Goal: Task Accomplishment & Management: Manage account settings

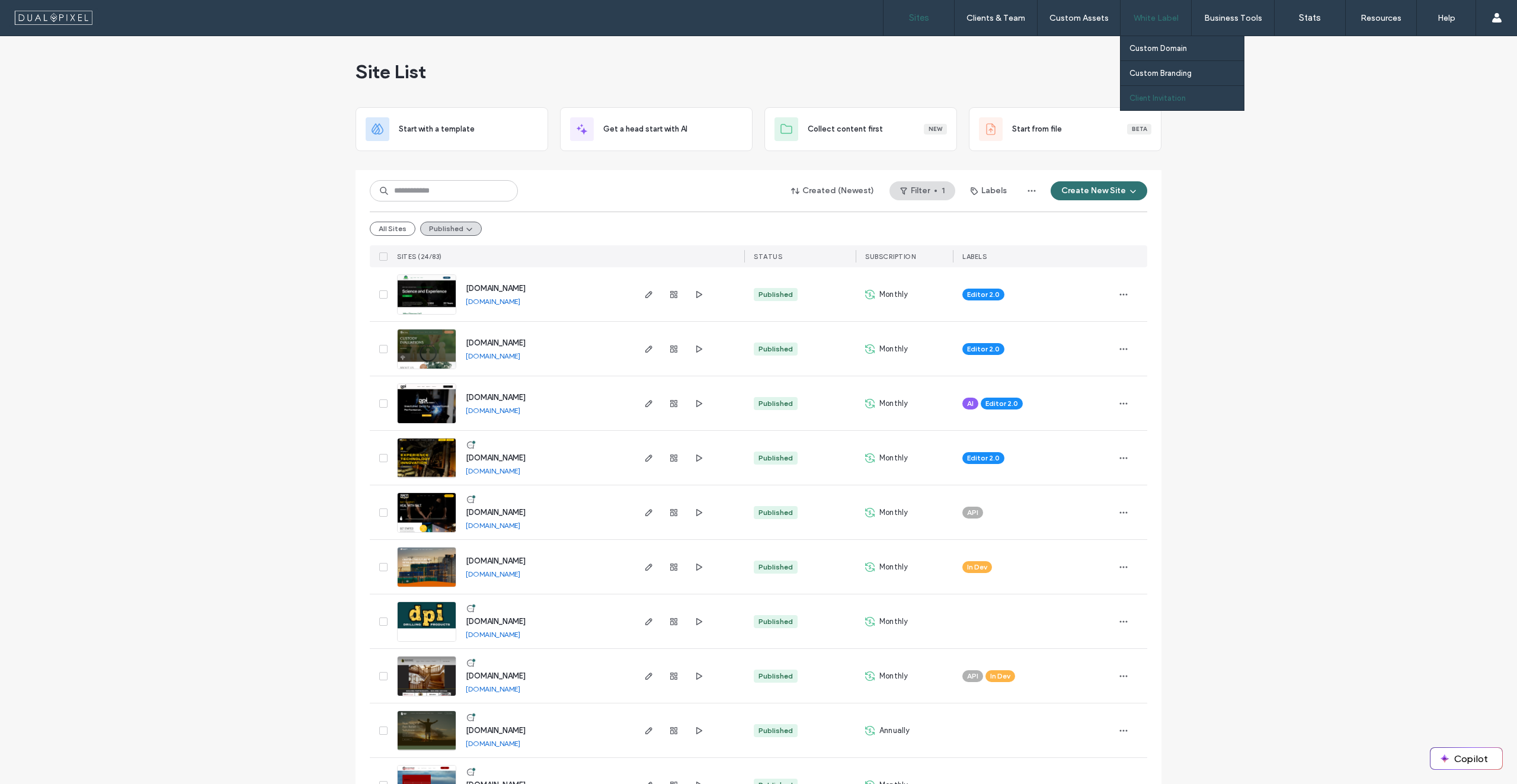
click at [1164, 97] on label "Client Invitation" at bounding box center [1158, 97] width 57 height 9
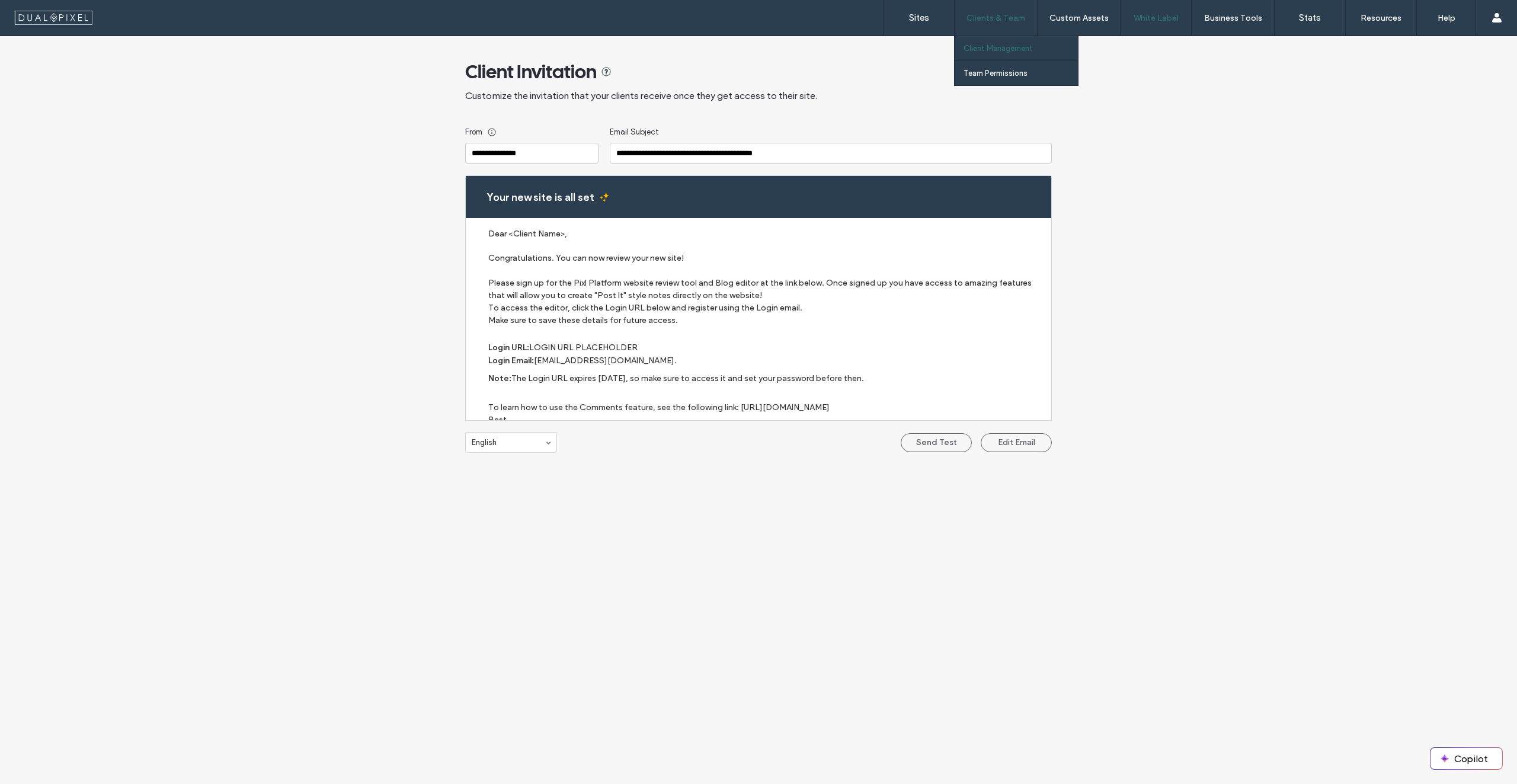
click at [988, 54] on link "Client Management" at bounding box center [1021, 48] width 115 height 24
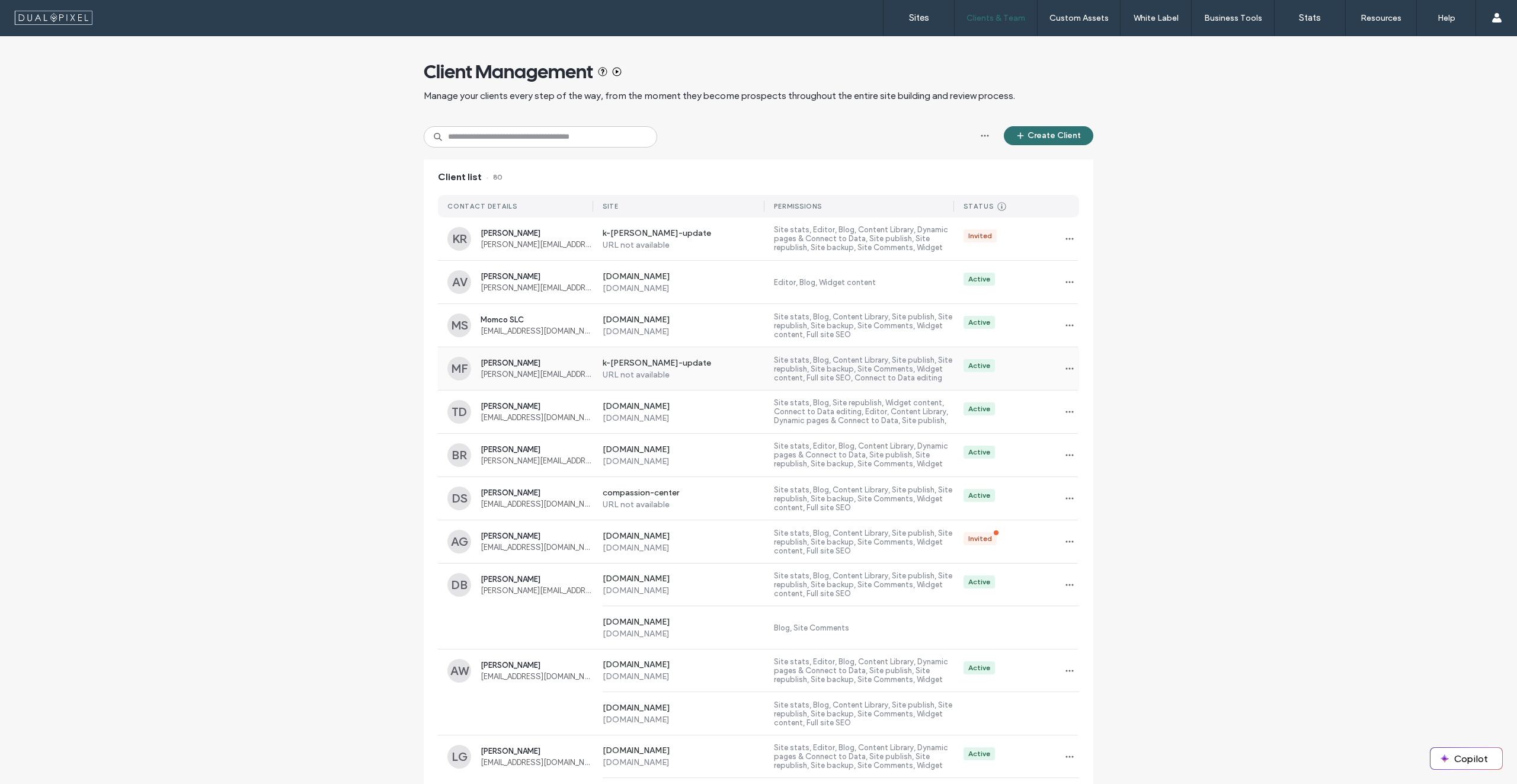
click at [749, 379] on label "URL not available" at bounding box center [683, 375] width 163 height 10
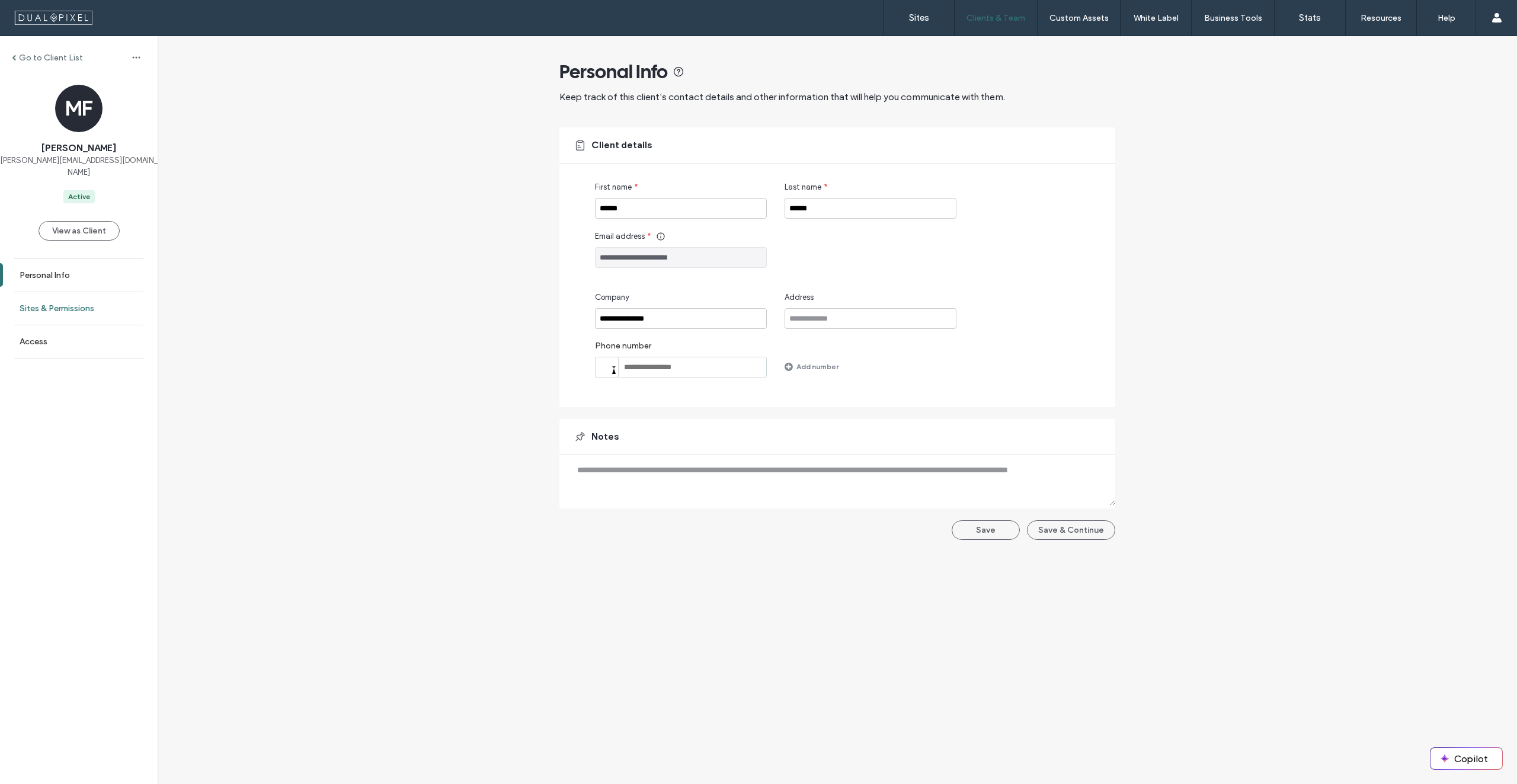
click at [130, 298] on link "Sites & Permissions" at bounding box center [79, 308] width 158 height 32
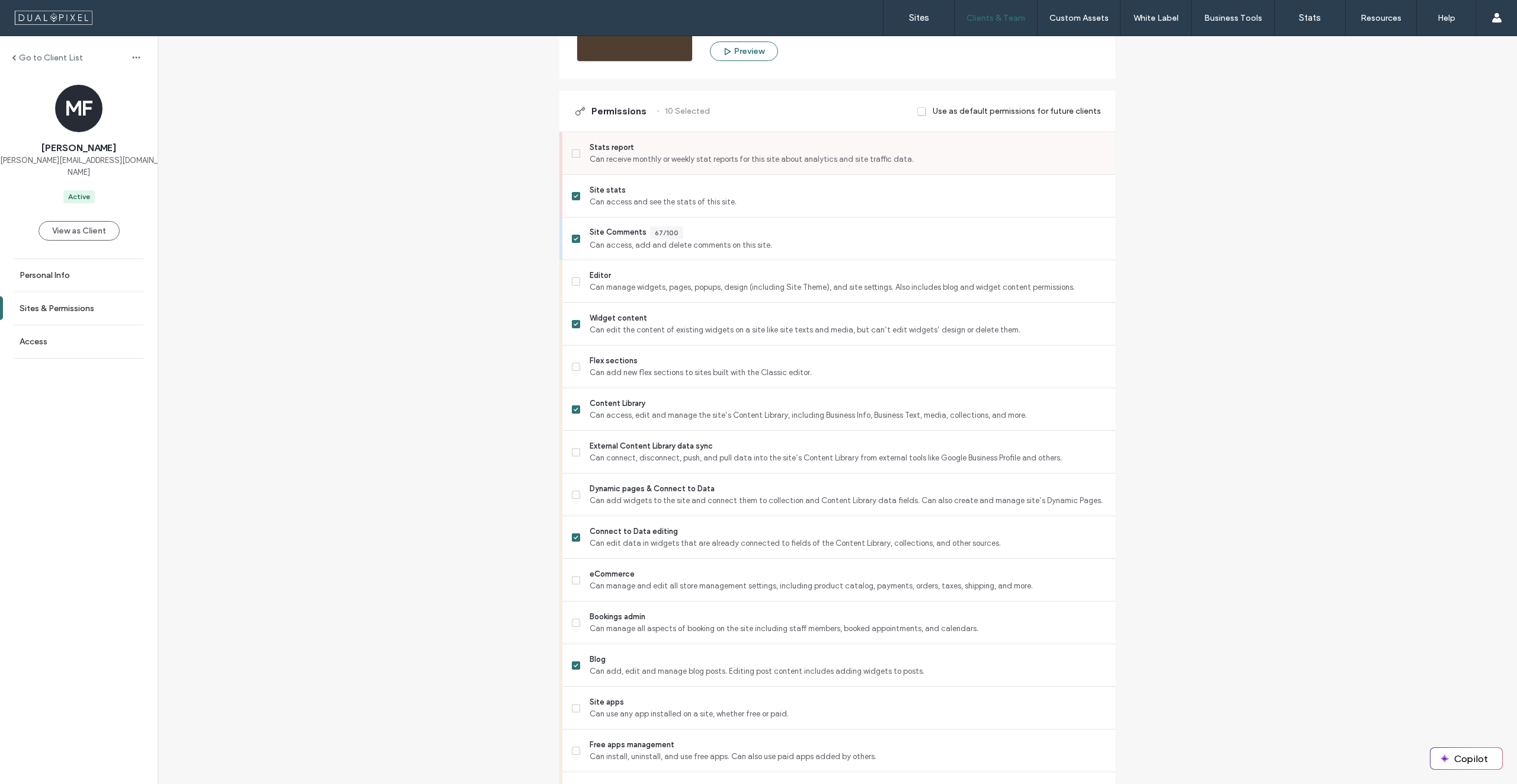
scroll to position [296, 0]
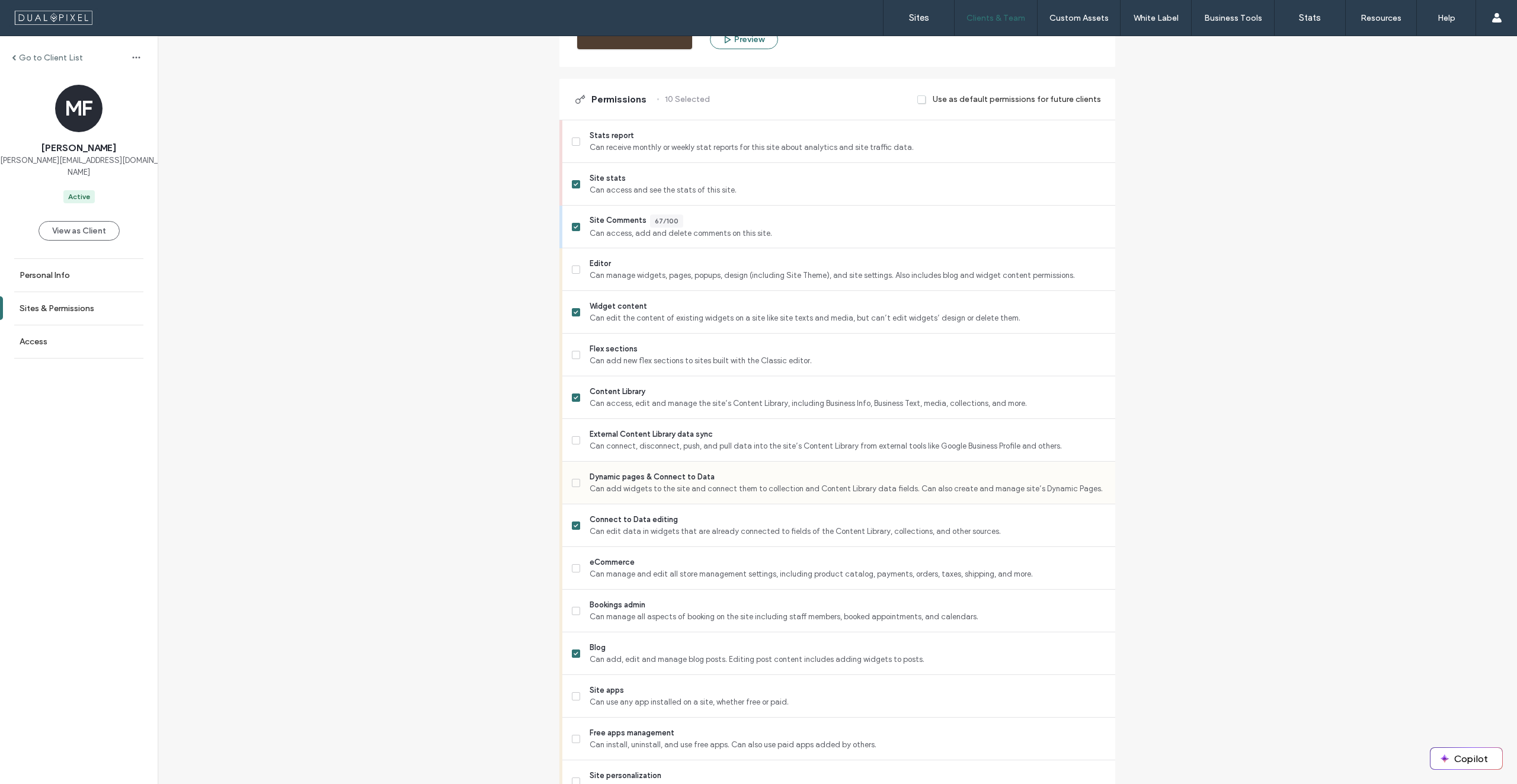
click at [647, 476] on span "Dynamic pages & Connect to Data" at bounding box center [848, 477] width 516 height 12
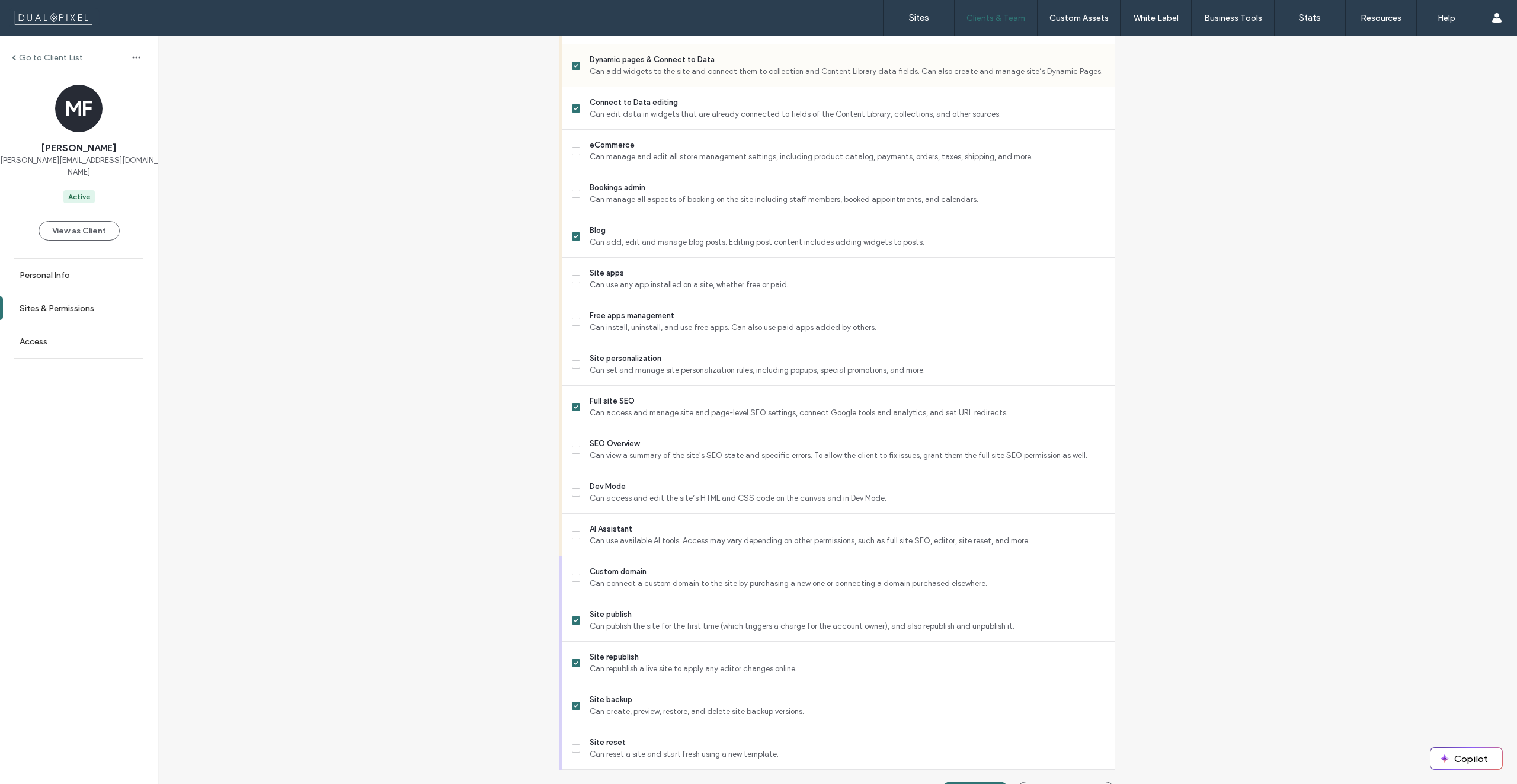
scroll to position [741, 0]
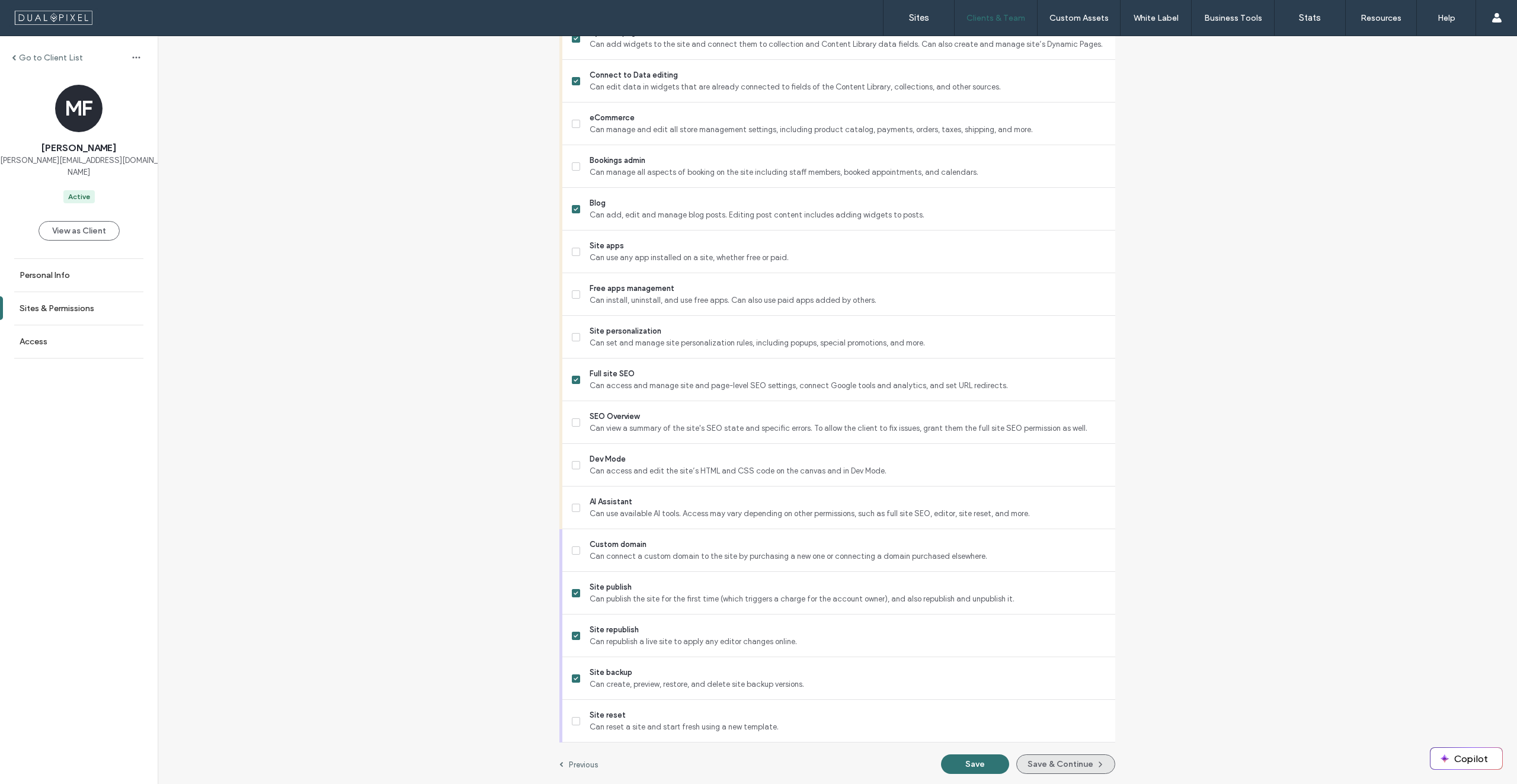
click at [1043, 766] on button "Save & Continue" at bounding box center [1066, 764] width 99 height 20
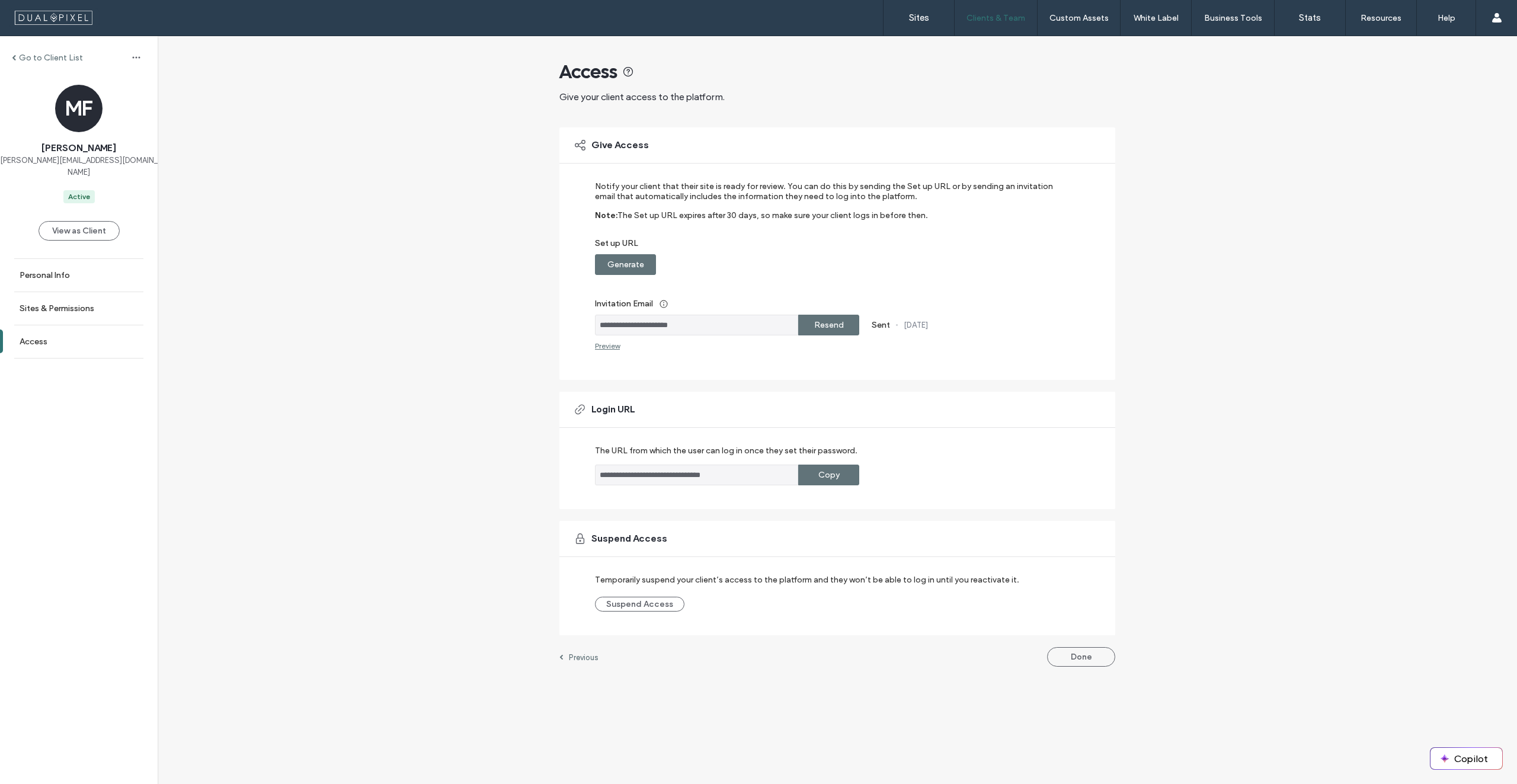
click at [614, 251] on label "Set up URL" at bounding box center [829, 246] width 469 height 16
click at [615, 258] on label "Generate" at bounding box center [625, 265] width 37 height 22
click at [838, 262] on label "Copy" at bounding box center [829, 265] width 21 height 22
click at [42, 57] on label "Go to Client List" at bounding box center [50, 57] width 64 height 10
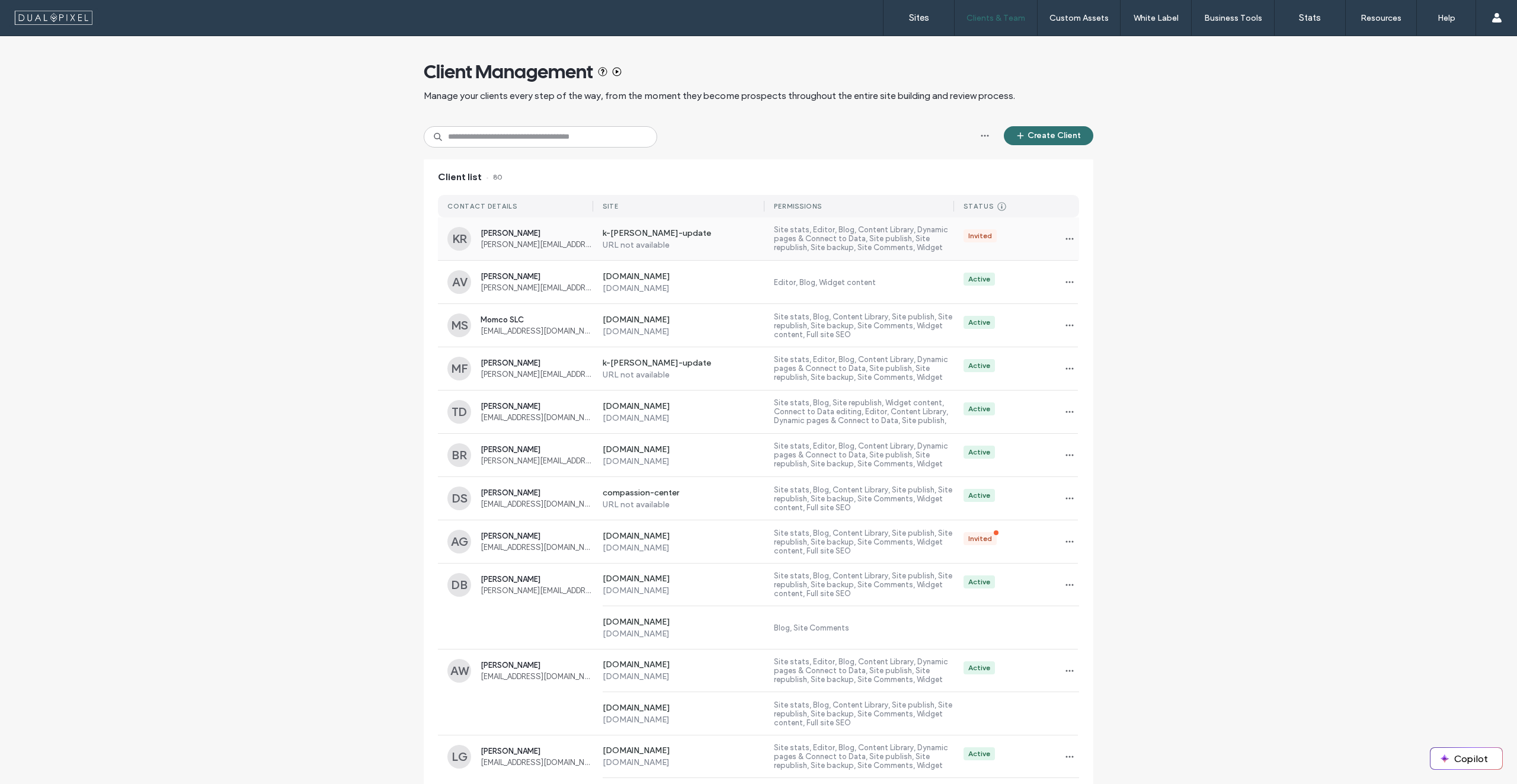
click at [593, 234] on div "k-[PERSON_NAME]-update URL not available" at bounding box center [679, 239] width 171 height 22
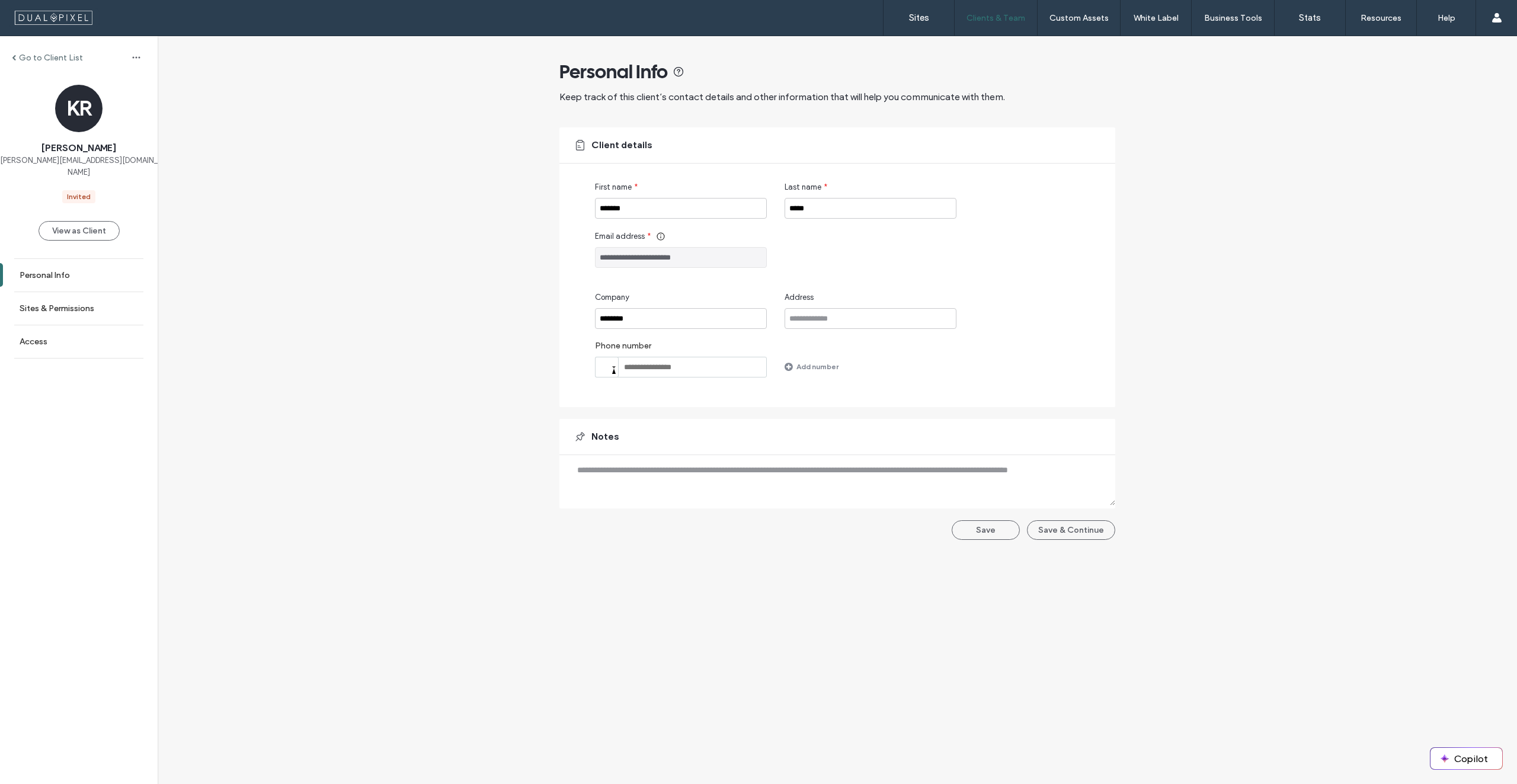
click at [38, 61] on label "Go to Client List" at bounding box center [50, 57] width 64 height 10
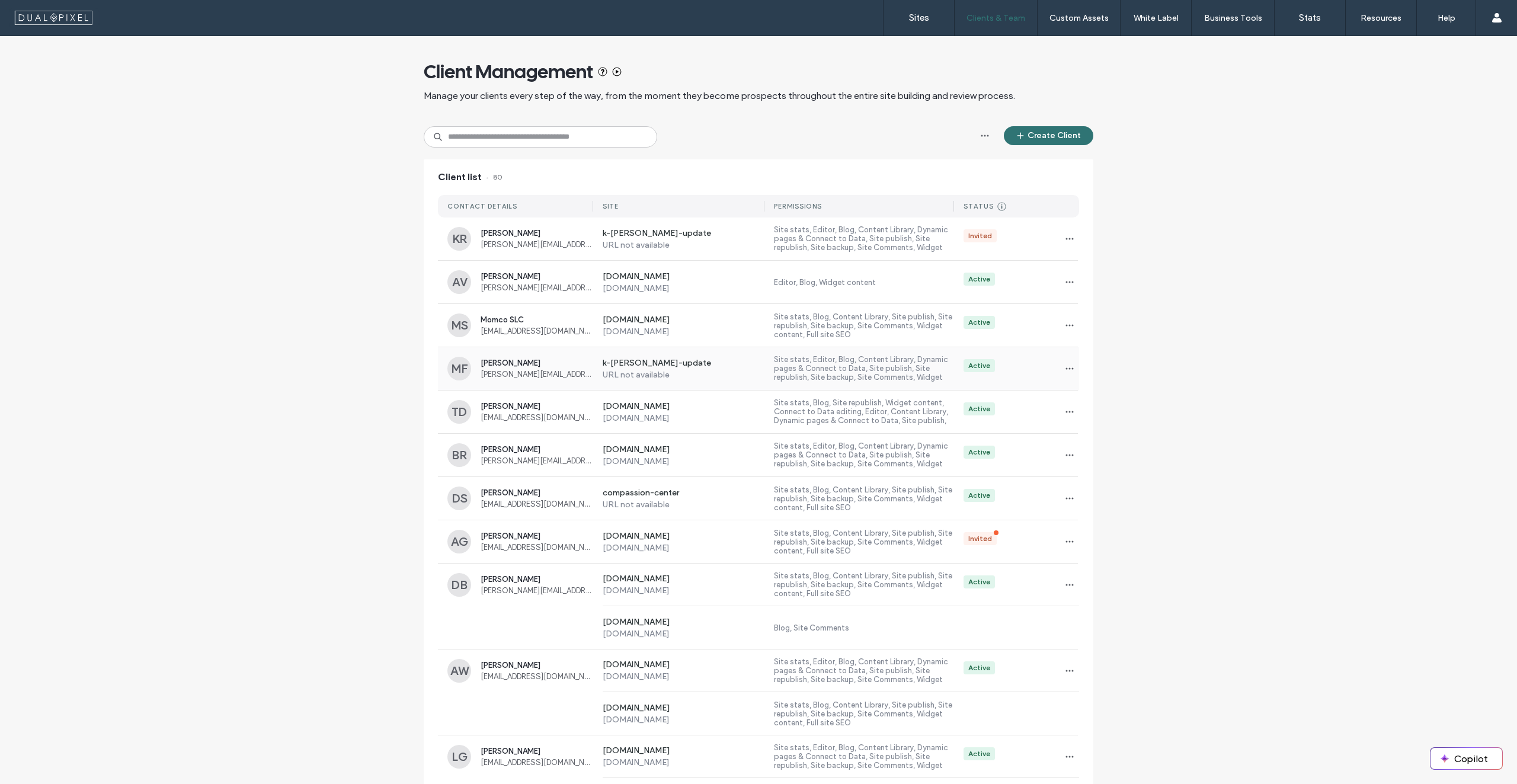
click at [542, 366] on span "[PERSON_NAME]" at bounding box center [537, 362] width 112 height 9
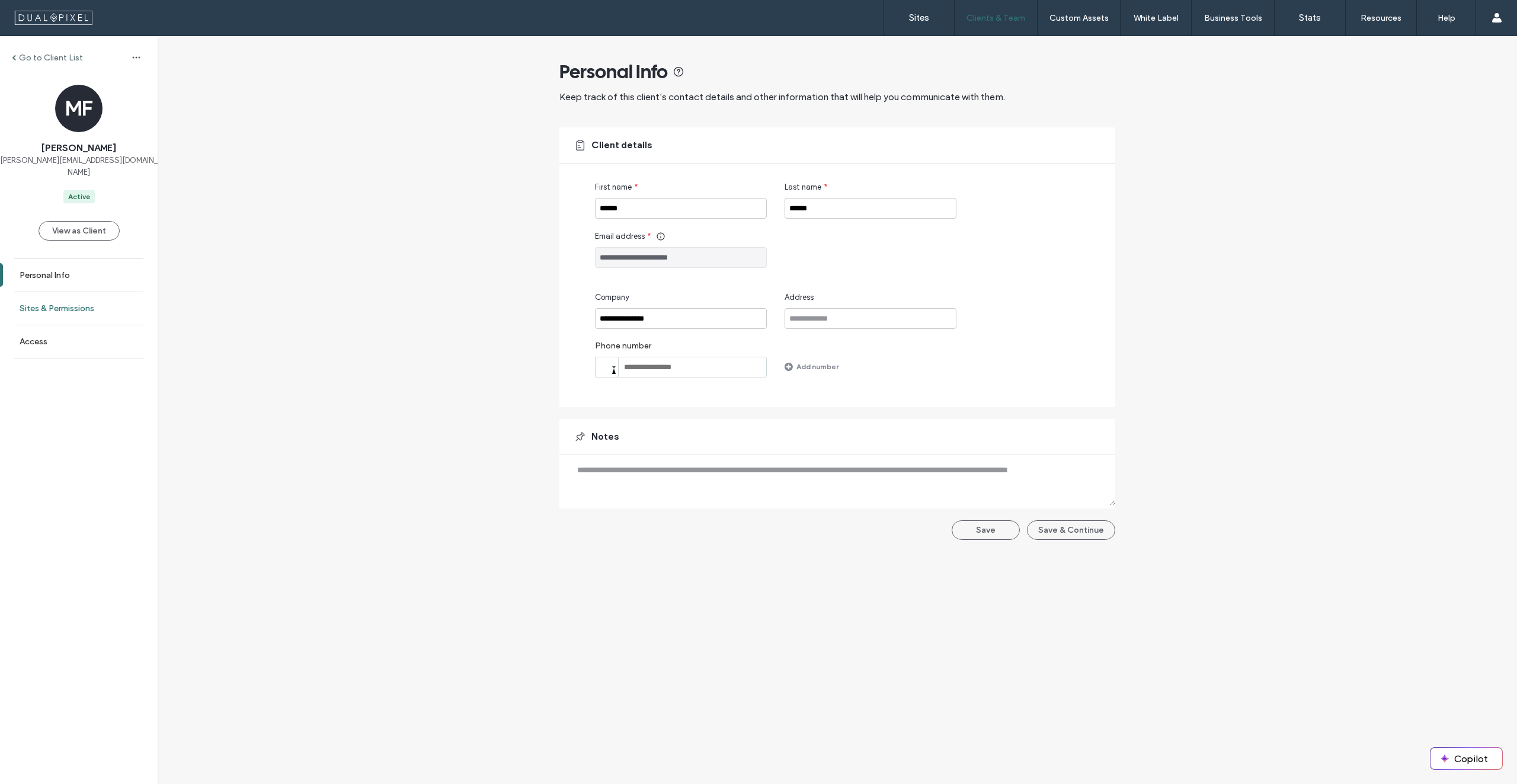
click at [53, 303] on label "Sites & Permissions" at bounding box center [57, 308] width 75 height 10
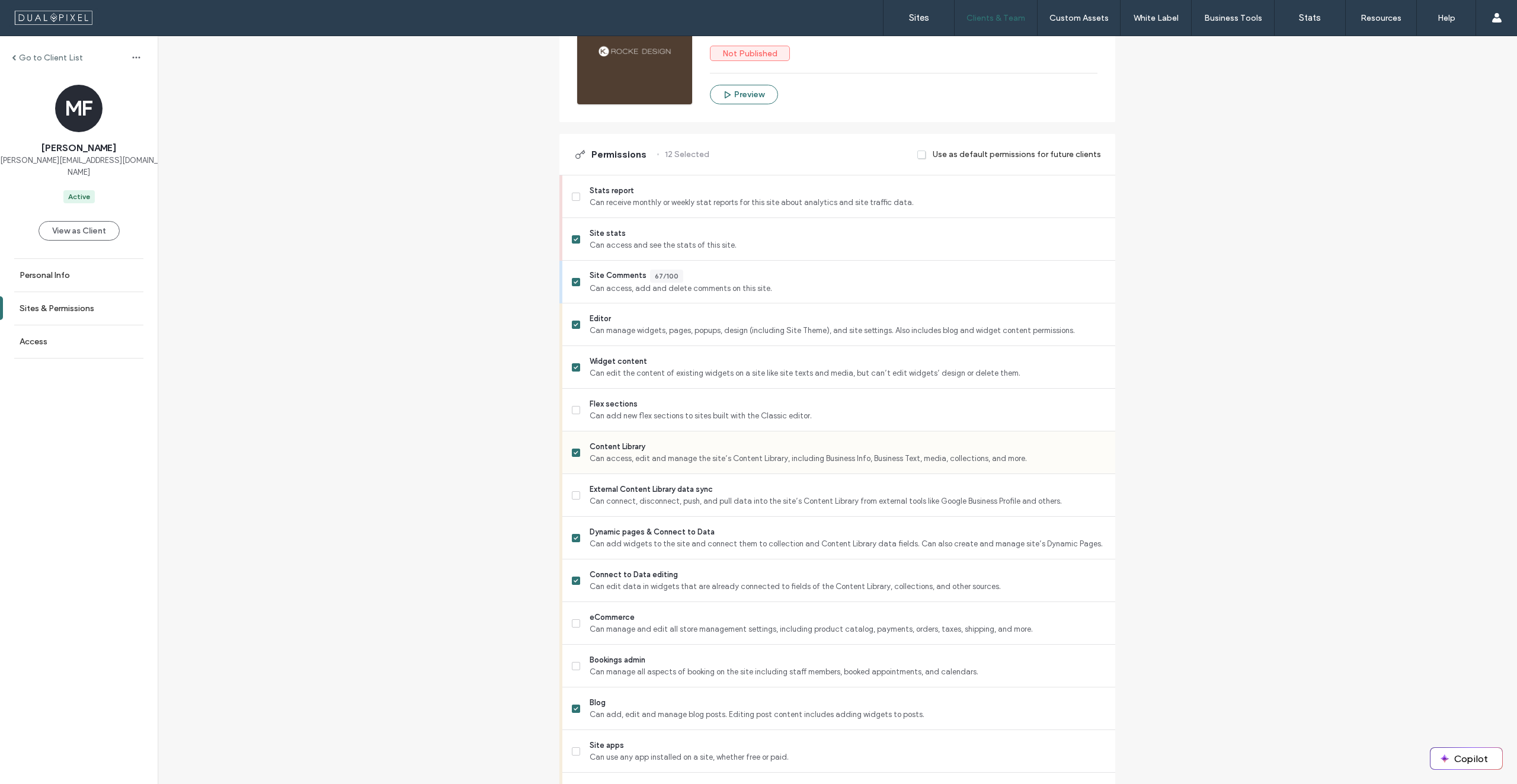
scroll to position [296, 0]
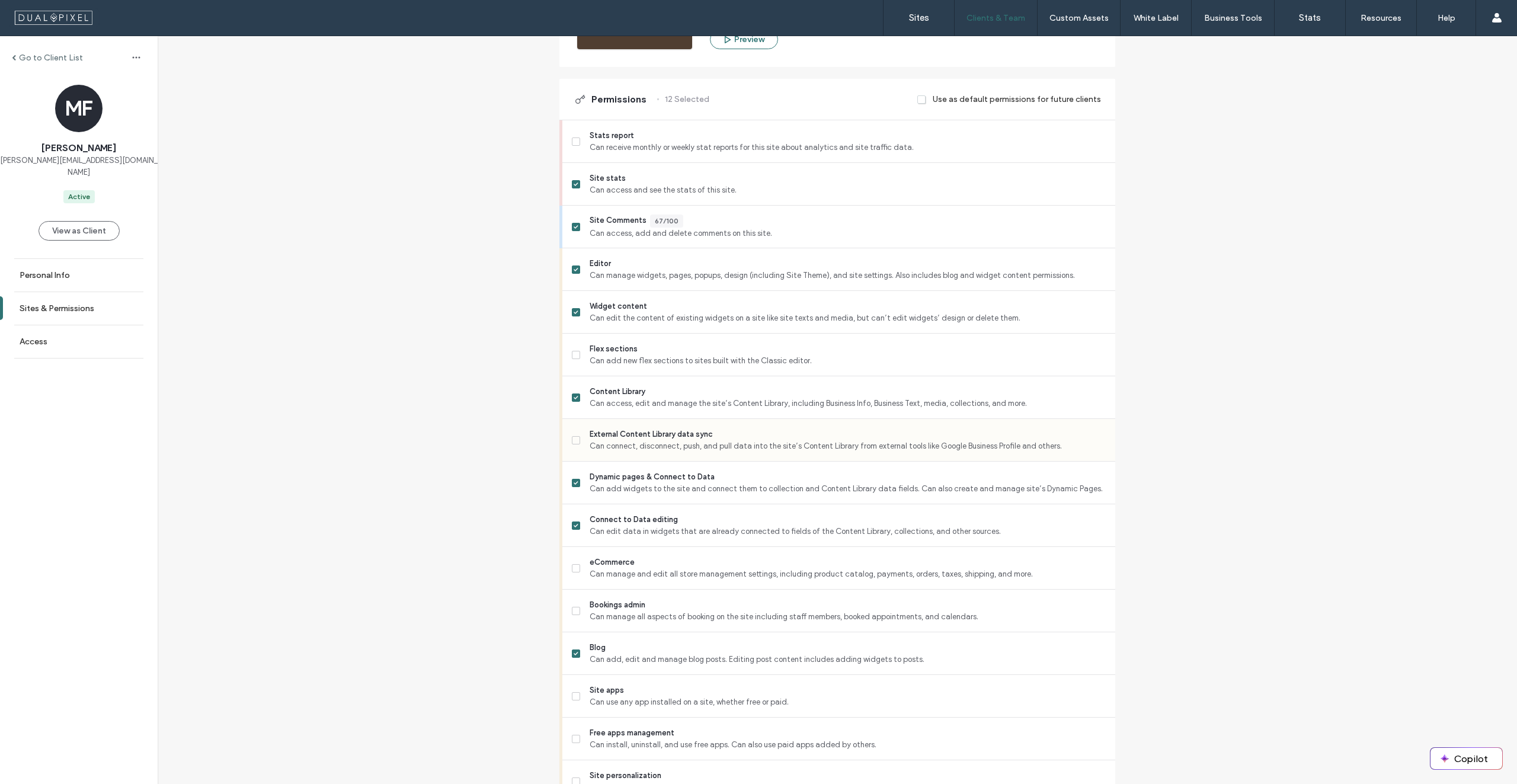
click at [731, 445] on span "Can connect, disconnect, push, and pull data into the site’s Content Library fr…" at bounding box center [848, 446] width 516 height 12
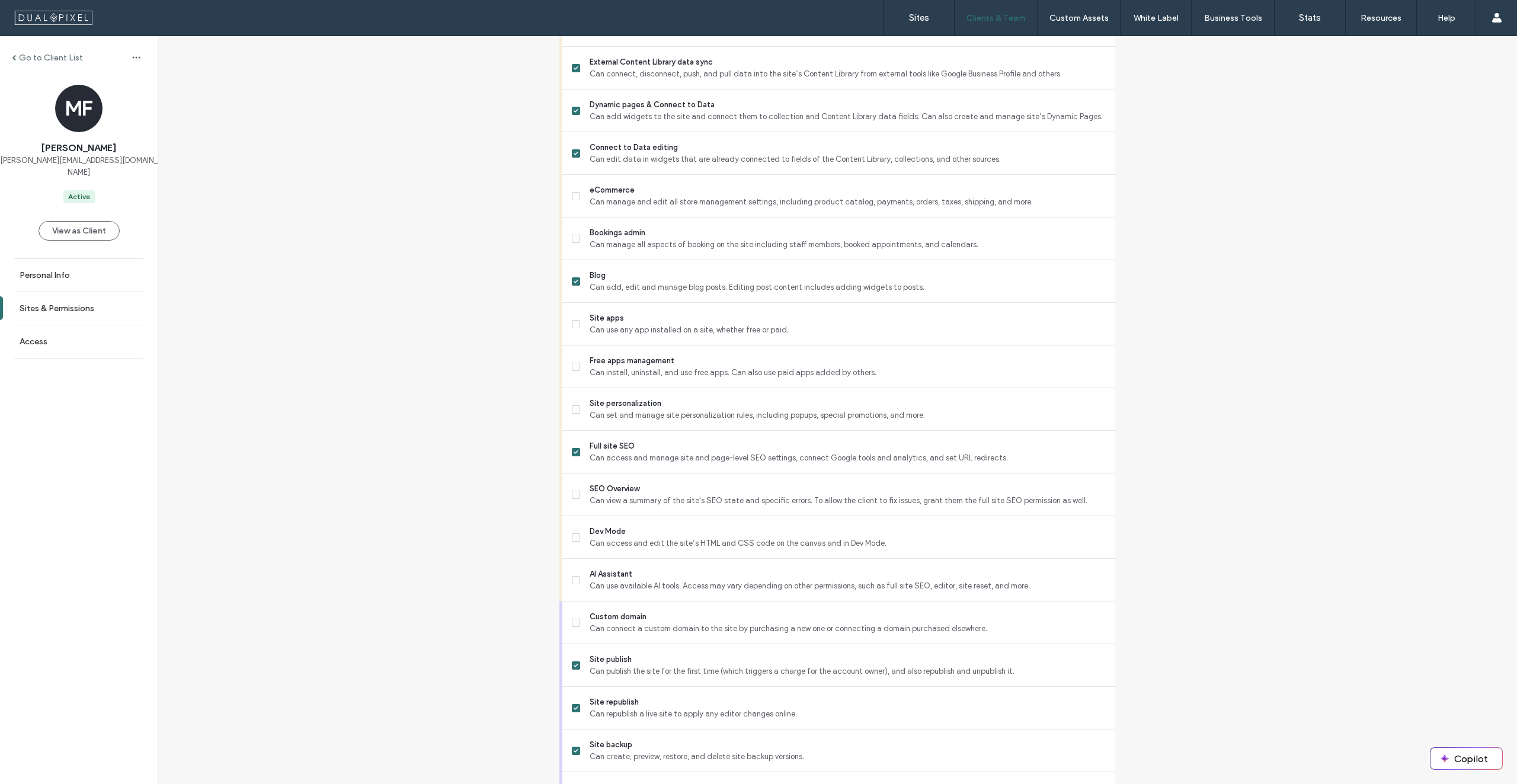
scroll to position [741, 0]
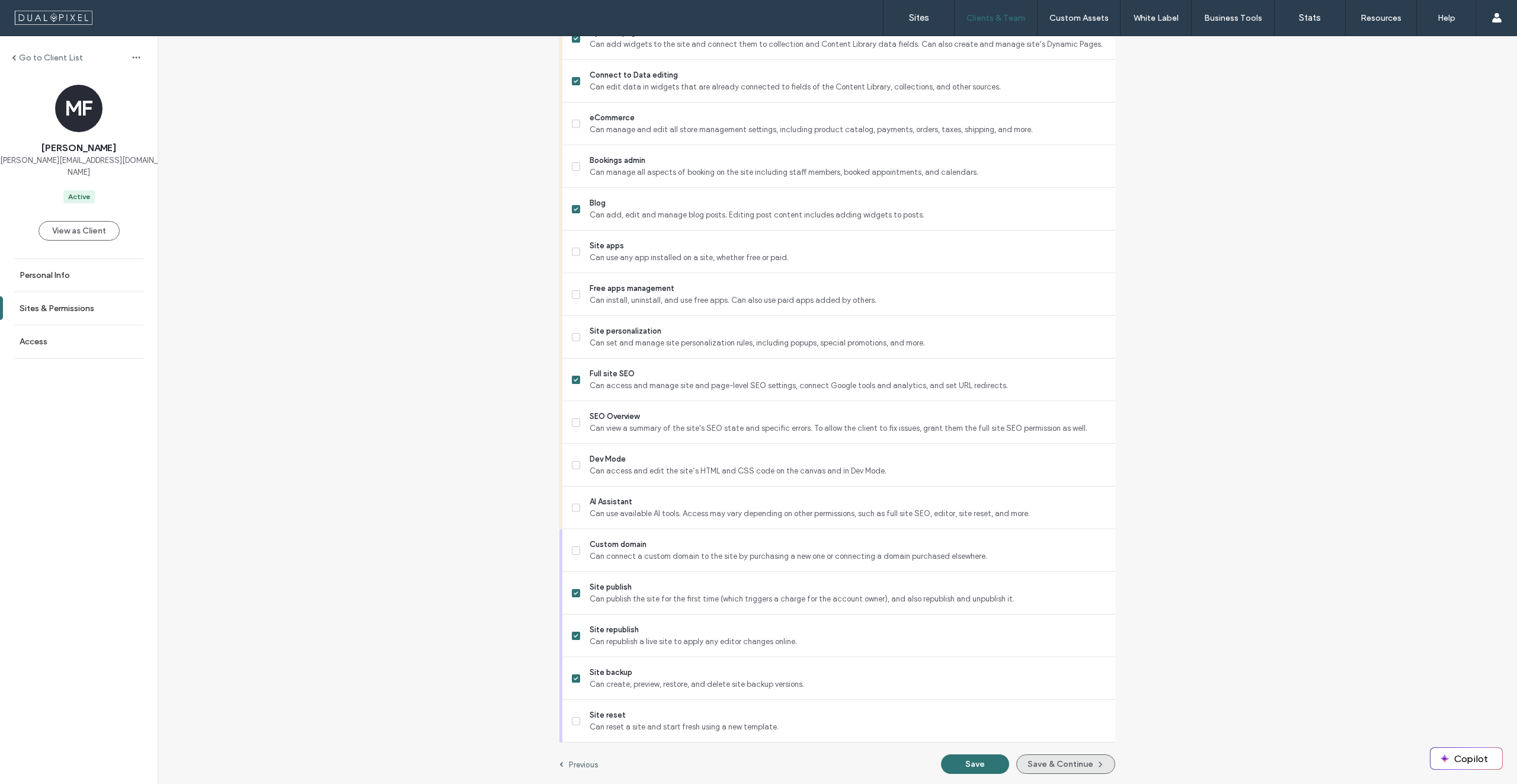
click at [1078, 765] on button "Save & Continue" at bounding box center [1066, 764] width 99 height 20
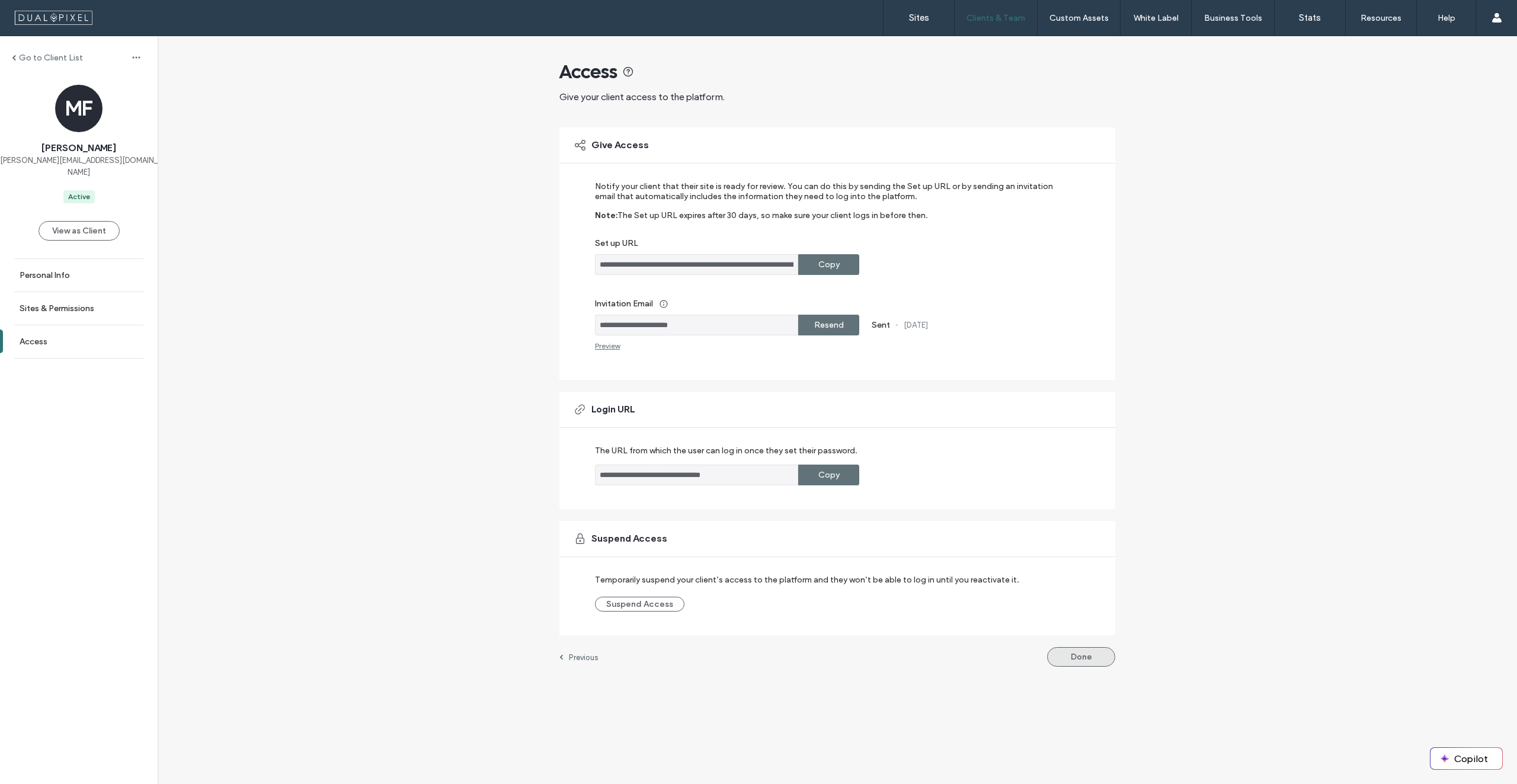
click at [1100, 650] on button "Done" at bounding box center [1081, 657] width 68 height 20
